Goal: Unclear

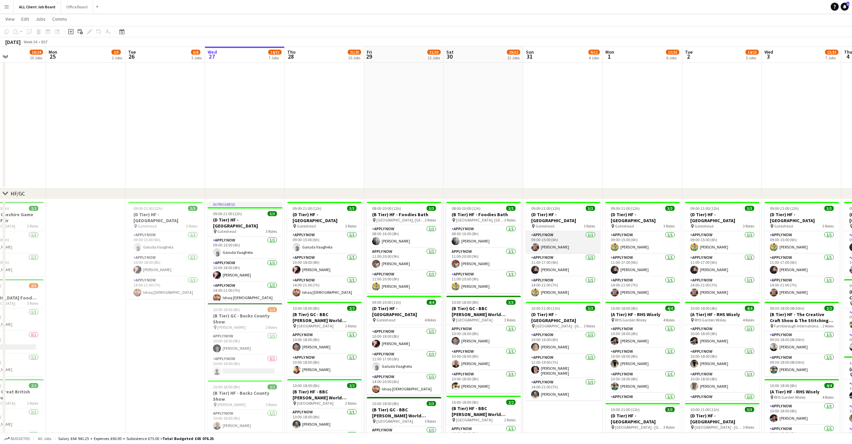
scroll to position [0, 272]
